Goal: Information Seeking & Learning: Find specific page/section

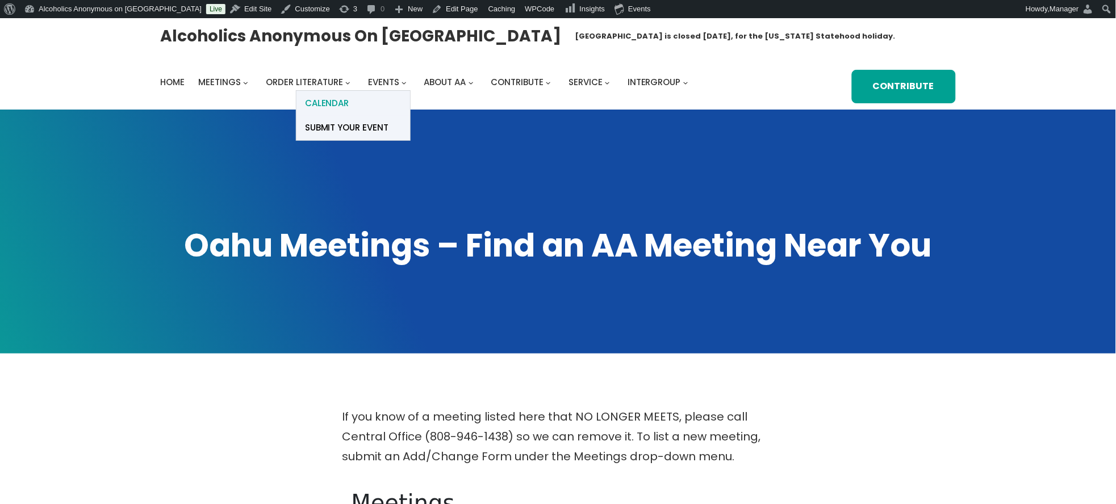
click at [340, 103] on span "Calendar" at bounding box center [327, 103] width 44 height 16
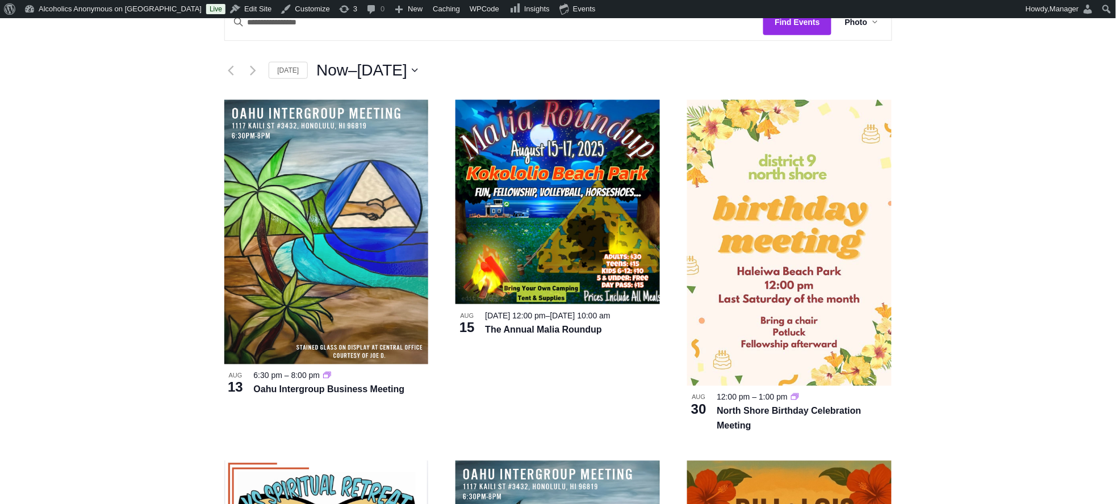
scroll to position [303, 0]
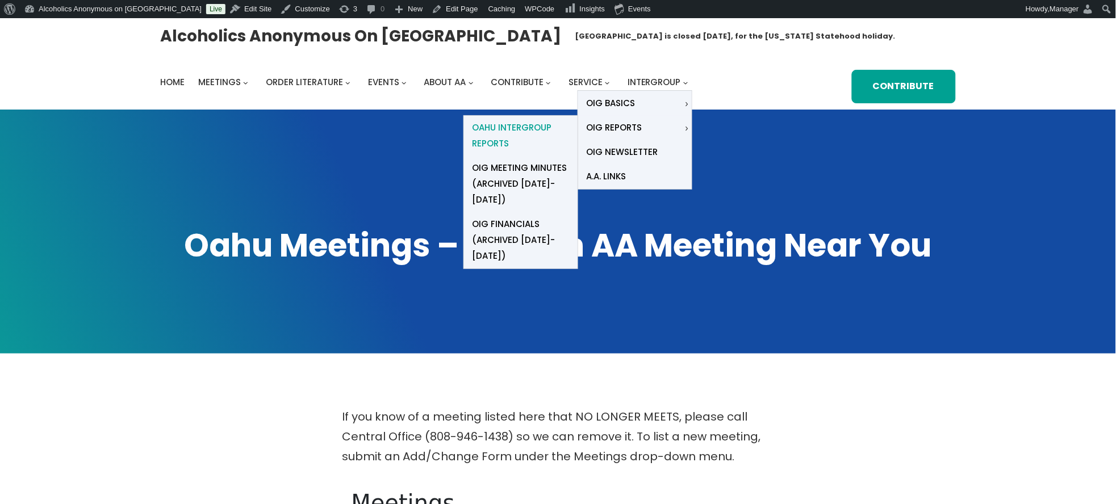
click at [520, 124] on span "Oahu Intergroup Reports" at bounding box center [520, 136] width 97 height 32
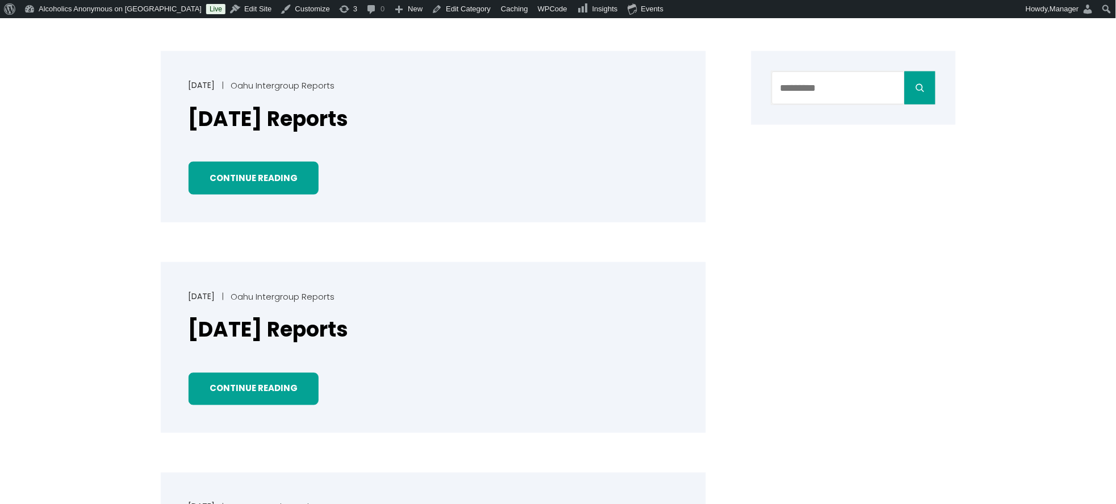
scroll to position [378, 0]
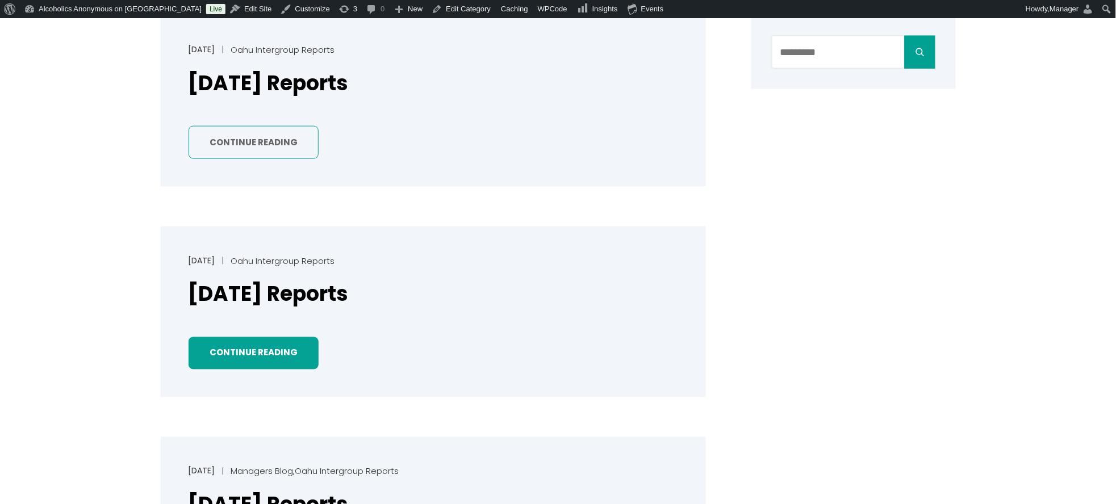
drag, startPoint x: 278, startPoint y: 137, endPoint x: 287, endPoint y: 137, distance: 9.1
click at [279, 137] on link "Continue Reading" at bounding box center [254, 142] width 131 height 33
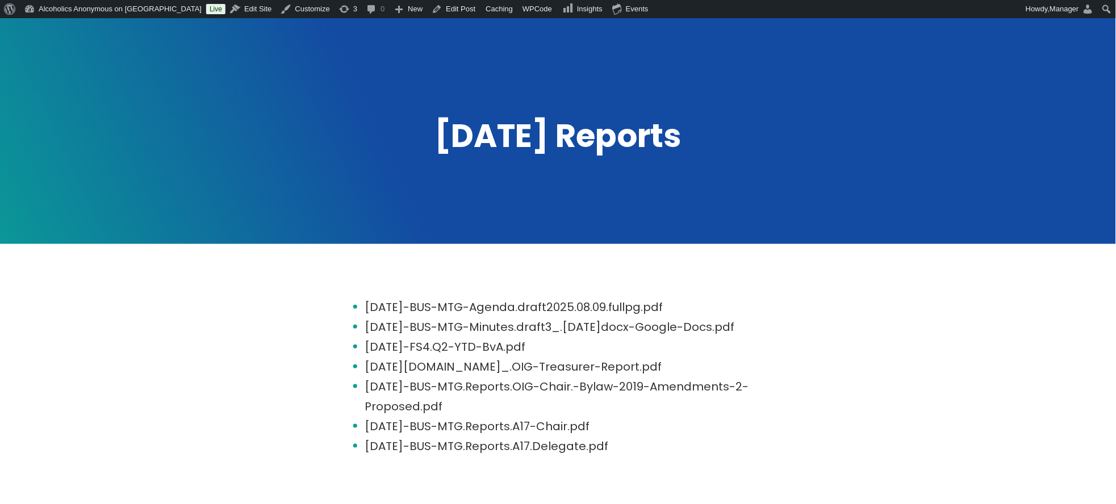
scroll to position [76, 0]
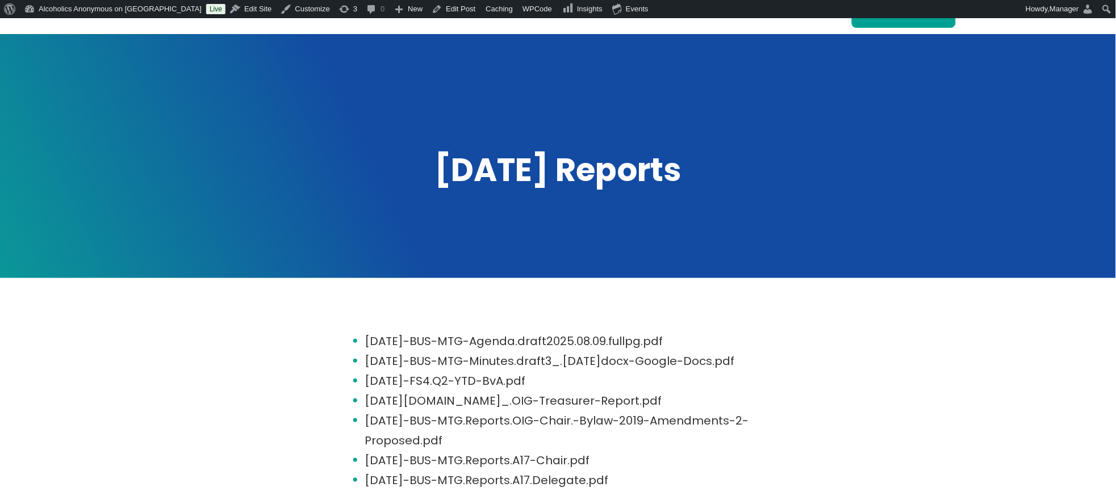
click at [426, 340] on li "[DATE]-BUS-MTG-Agenda.draft2025.08.09.fullpg.pdf" at bounding box center [569, 342] width 409 height 20
click at [428, 341] on li "2025.08.13-BUS-MTG-Agenda.draft2025.08.09.fullpg.pdf" at bounding box center [569, 342] width 409 height 20
click at [431, 341] on li "2025.08.13-BUS-MTG-Agenda.draft2025.08.09.fullpg.pdf" at bounding box center [569, 342] width 409 height 20
click at [569, 349] on li "2025.08.13-BUS-MTG-Agenda.draft2025.08.09.fullpg.pdf" at bounding box center [569, 342] width 409 height 20
drag, startPoint x: 693, startPoint y: 342, endPoint x: 689, endPoint y: 337, distance: 6.5
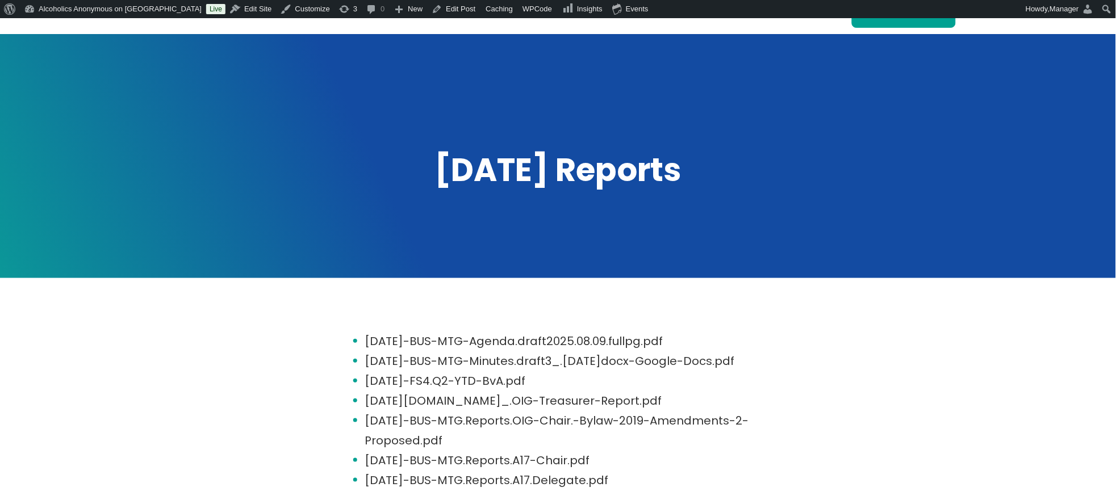
click at [692, 340] on li "2025.08.13-BUS-MTG-Agenda.draft2025.08.09.fullpg.pdf" at bounding box center [569, 342] width 409 height 20
click at [654, 344] on li "2025.08.13-BUS-MTG-Agenda.draft2025.08.09.fullpg.pdf" at bounding box center [569, 342] width 409 height 20
drag, startPoint x: 357, startPoint y: 337, endPoint x: 373, endPoint y: 340, distance: 16.3
click at [364, 340] on ul "2025.08.13-BUS-MTG-Agenda.draft2025.08.09.fullpg.pdf 2025.07.09-BUS-MTG-Minutes…" at bounding box center [558, 411] width 432 height 159
click at [406, 342] on li "2025.08.13-BUS-MTG-Agenda.draft2025.08.09.fullpg.pdf" at bounding box center [569, 342] width 409 height 20
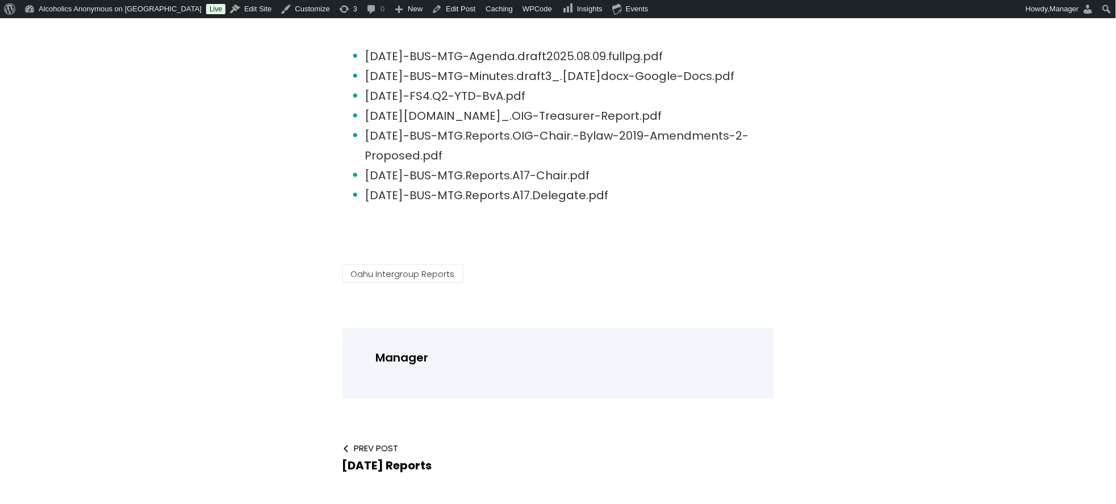
scroll to position [378, 0]
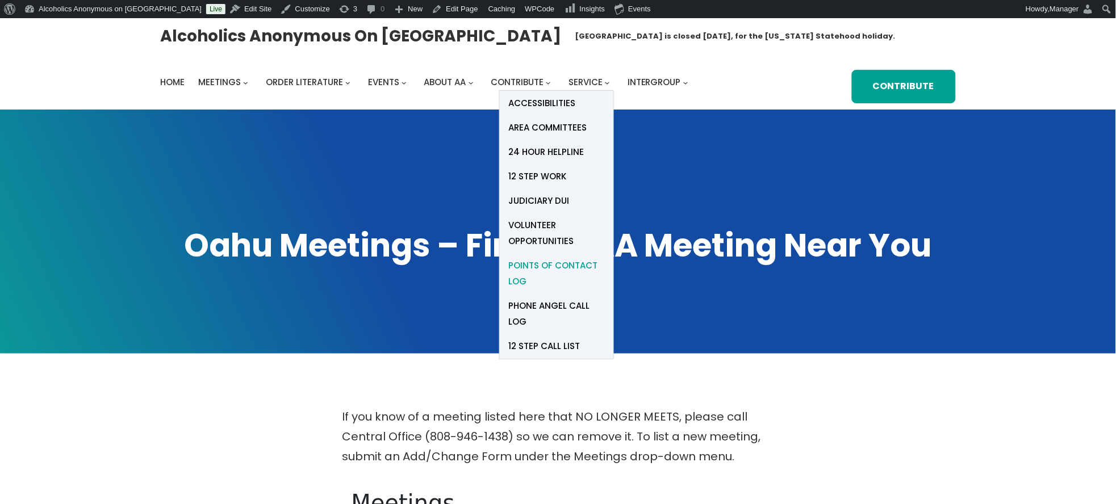
click at [546, 262] on span "Points of Contact Log" at bounding box center [556, 274] width 97 height 32
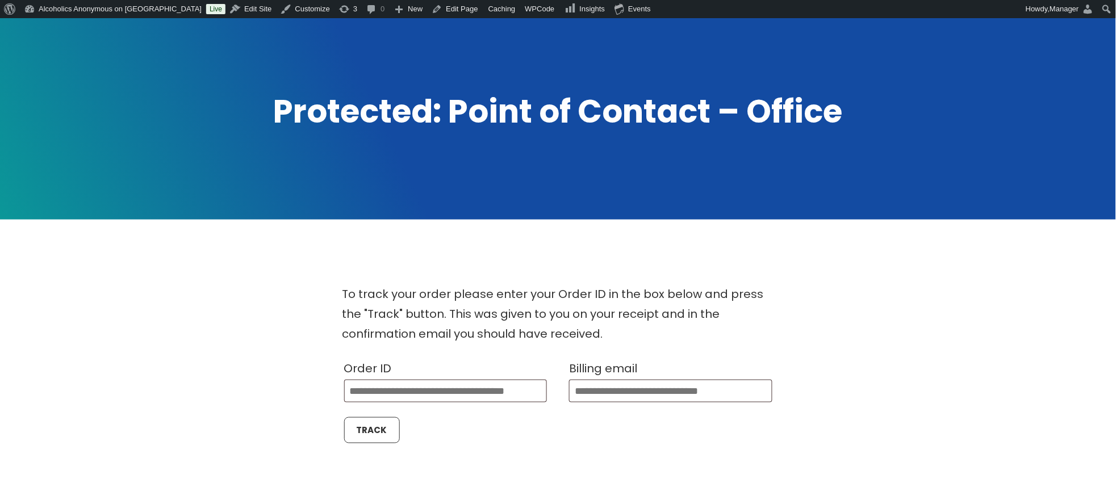
scroll to position [227, 0]
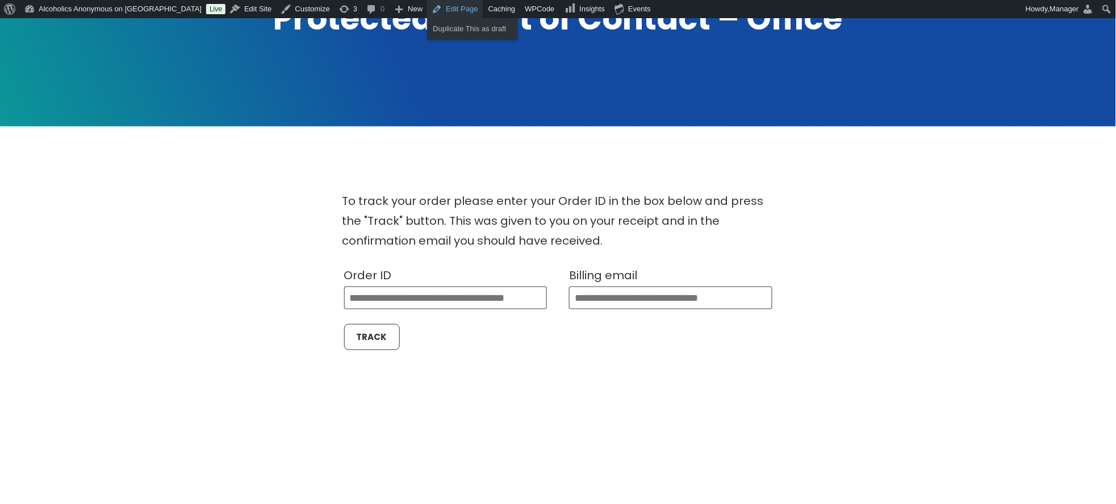
click at [427, 7] on link "Edit Page" at bounding box center [454, 9] width 55 height 18
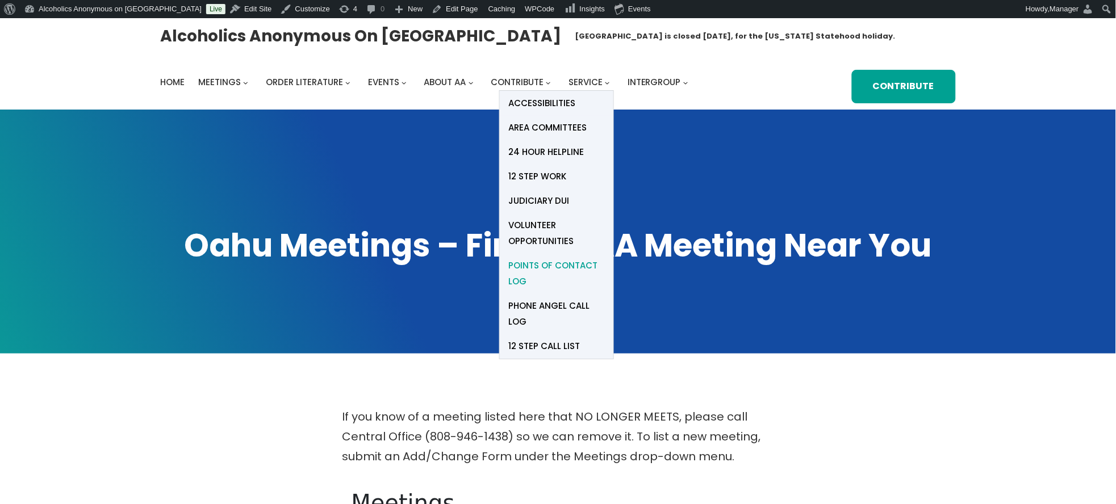
click at [552, 263] on span "Points of Contact Log" at bounding box center [556, 274] width 97 height 32
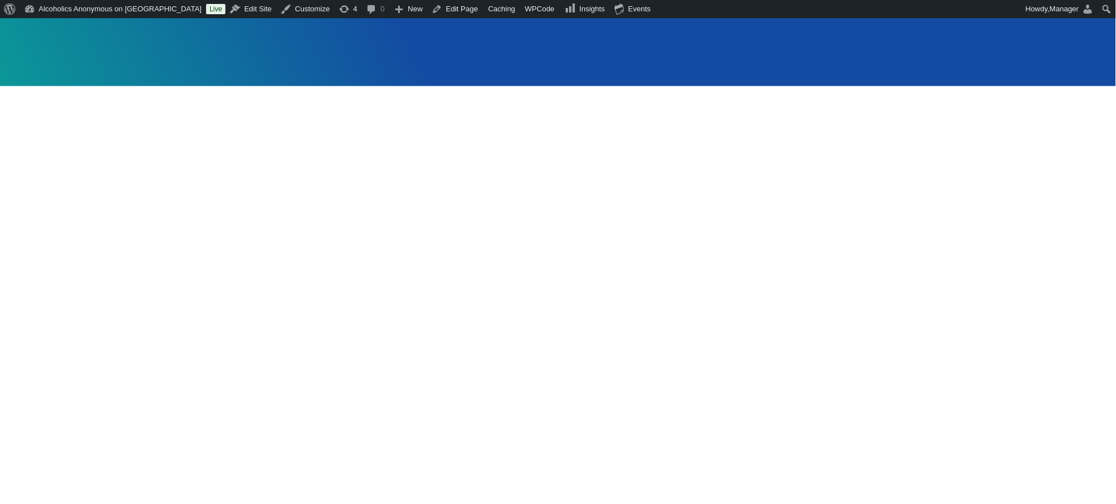
scroll to position [227, 0]
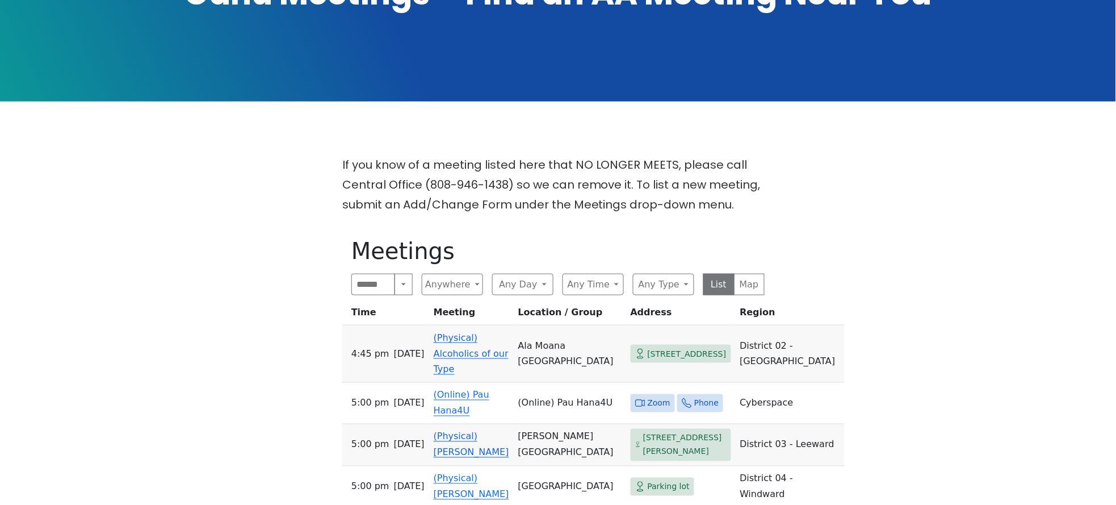
scroll to position [303, 0]
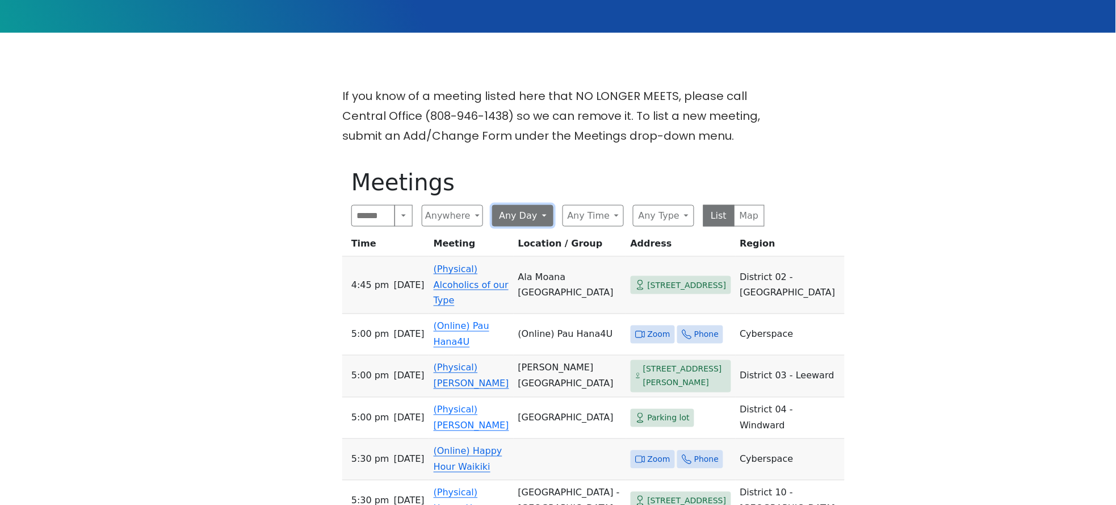
click at [530, 208] on button "Any Day" at bounding box center [522, 216] width 61 height 22
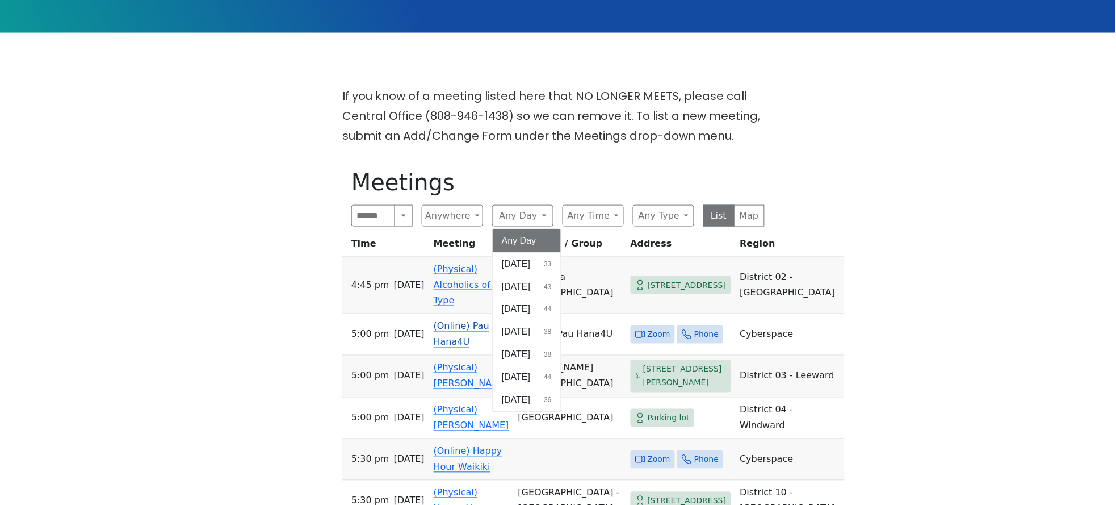
click at [510, 352] on span "[DATE]" at bounding box center [516, 355] width 28 height 14
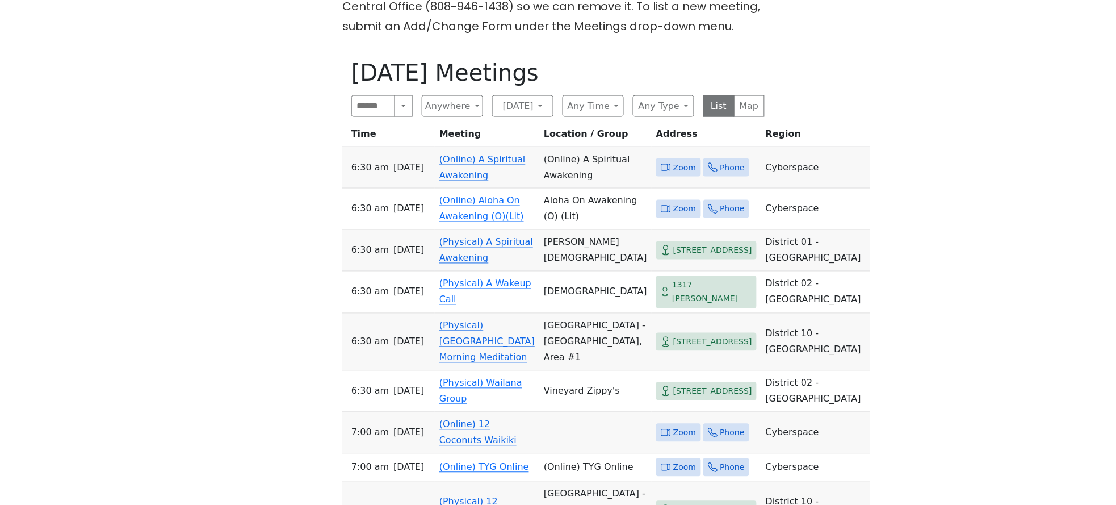
scroll to position [303, 0]
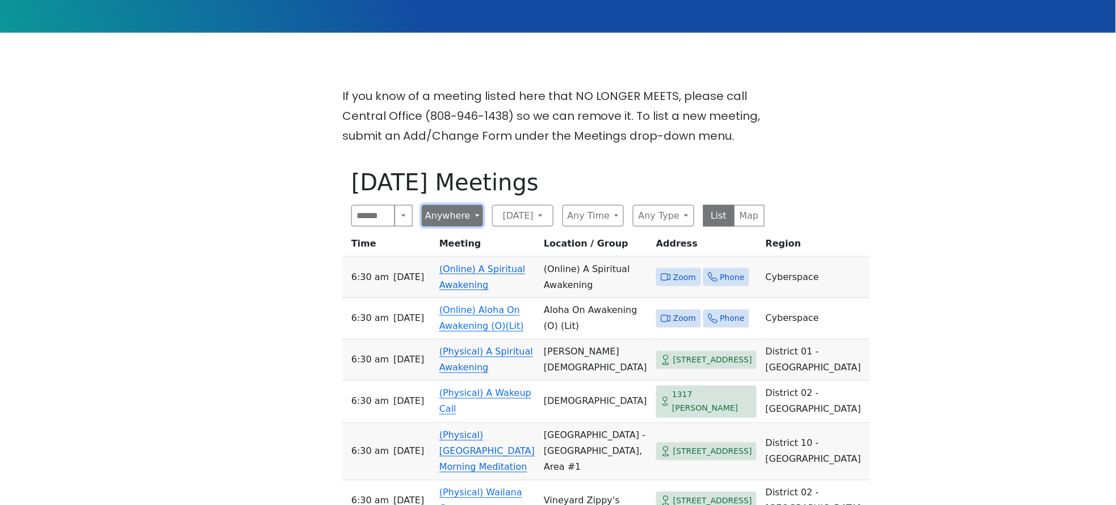
click at [475, 212] on button "Anywhere" at bounding box center [452, 216] width 61 height 22
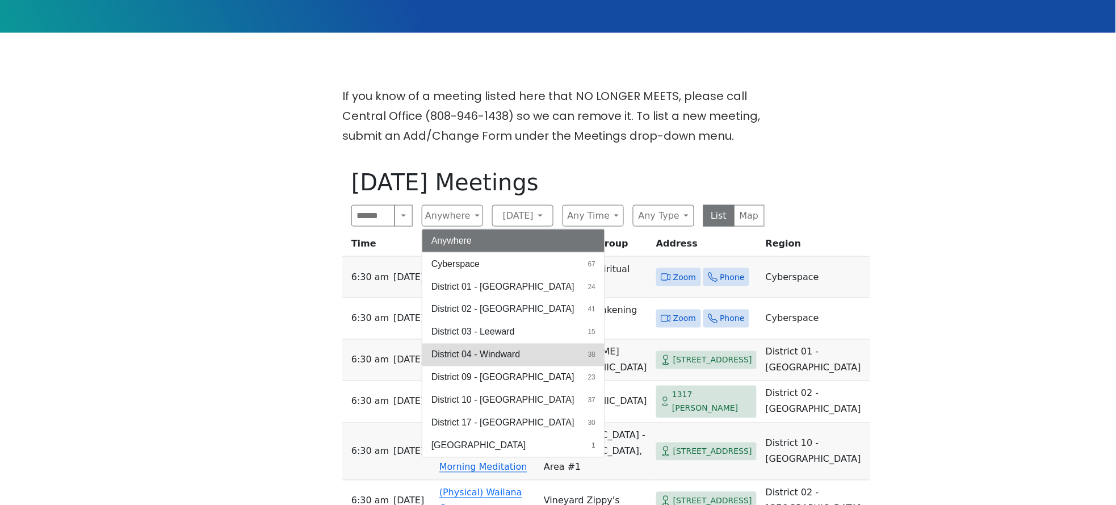
click at [467, 350] on span "District 04 - Windward" at bounding box center [476, 355] width 89 height 14
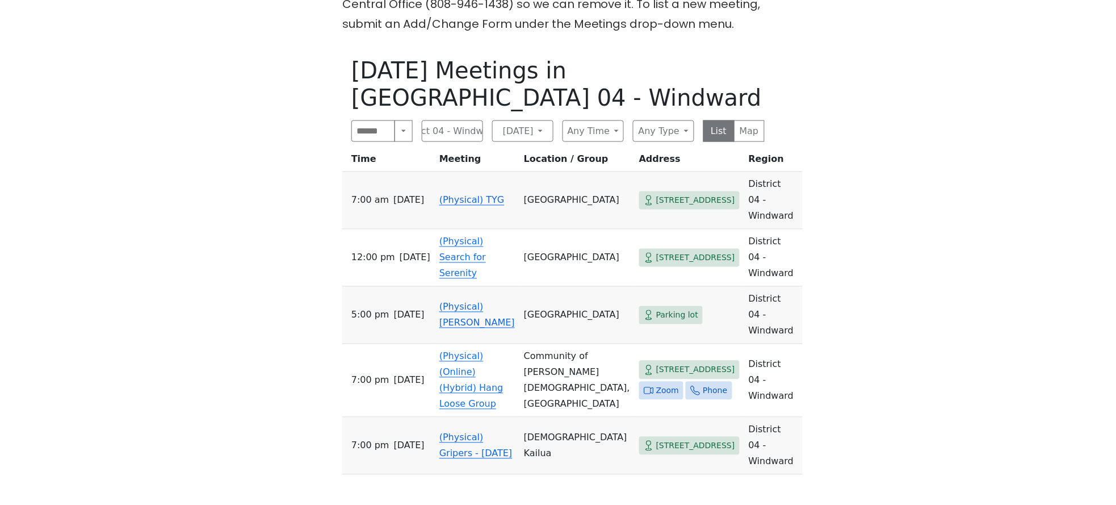
scroll to position [378, 0]
